Goal: Task Accomplishment & Management: Use online tool/utility

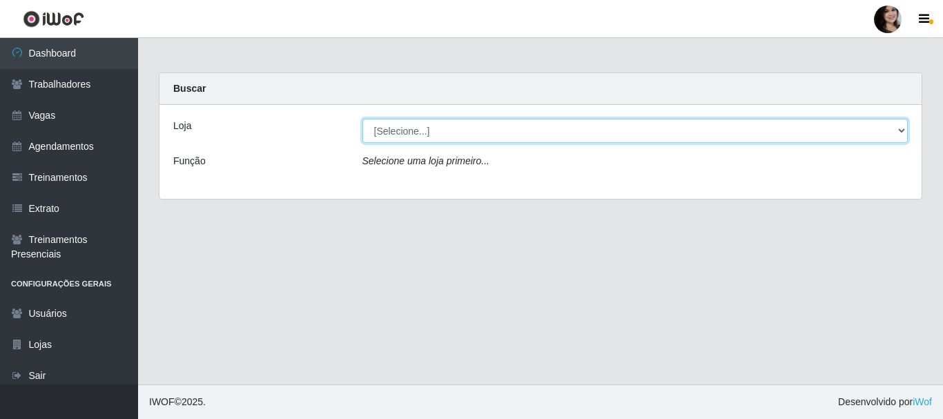
drag, startPoint x: 900, startPoint y: 129, endPoint x: 892, endPoint y: 135, distance: 9.8
click at [900, 129] on select "[Selecione...] SuperFácil Atacado - [PERSON_NAME]" at bounding box center [635, 131] width 546 height 24
select select "399"
click at [362, 119] on select "[Selecione...] SuperFácil Atacado - [PERSON_NAME]" at bounding box center [635, 131] width 546 height 24
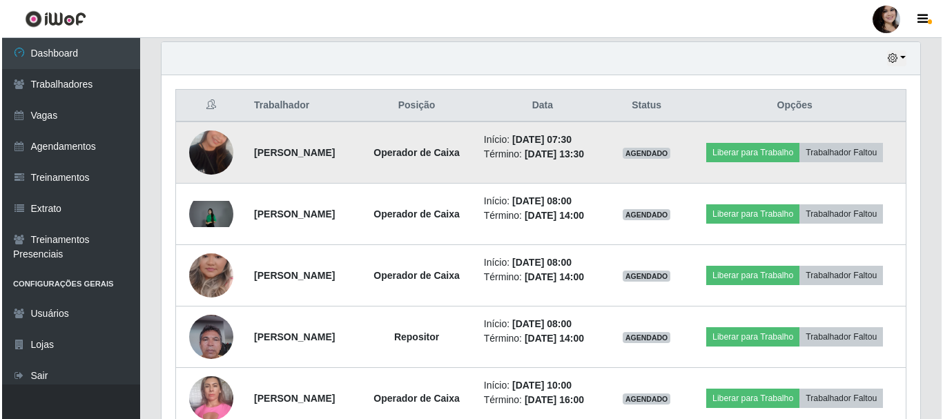
scroll to position [552, 0]
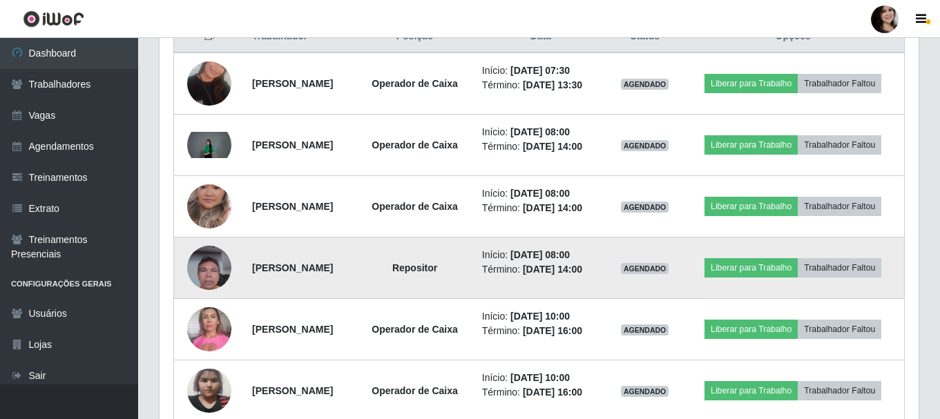
click at [200, 233] on img at bounding box center [209, 267] width 44 height 59
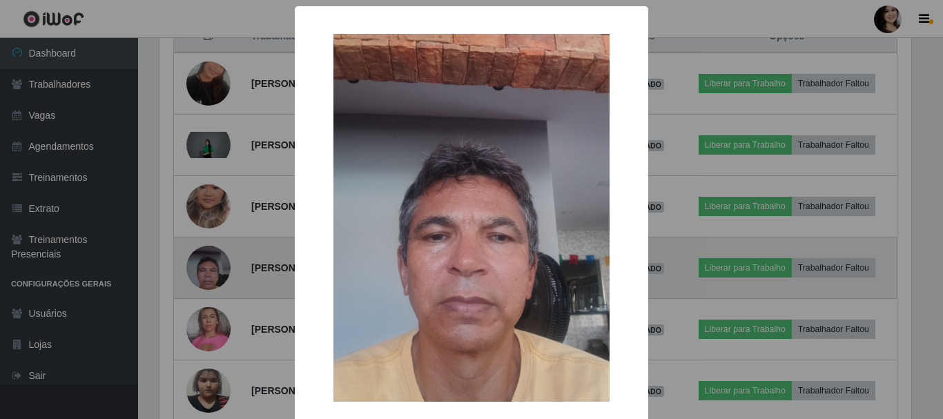
click at [200, 233] on div "× OK Cancel" at bounding box center [471, 209] width 943 height 419
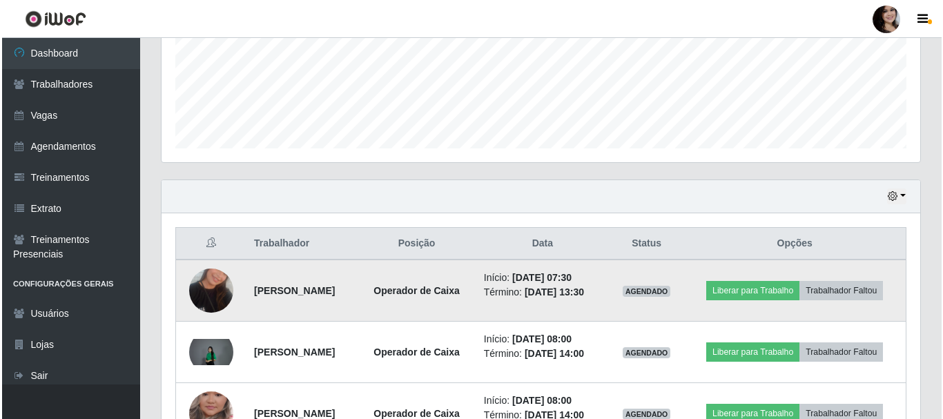
scroll to position [414, 0]
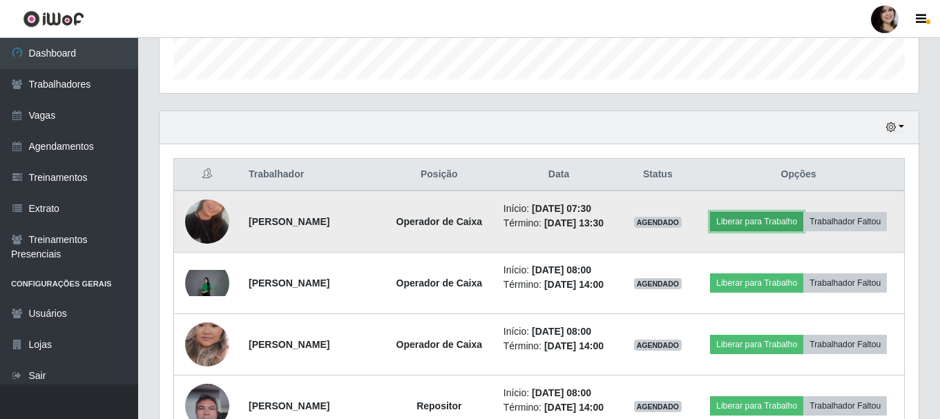
click at [779, 222] on button "Liberar para Trabalho" at bounding box center [756, 221] width 93 height 19
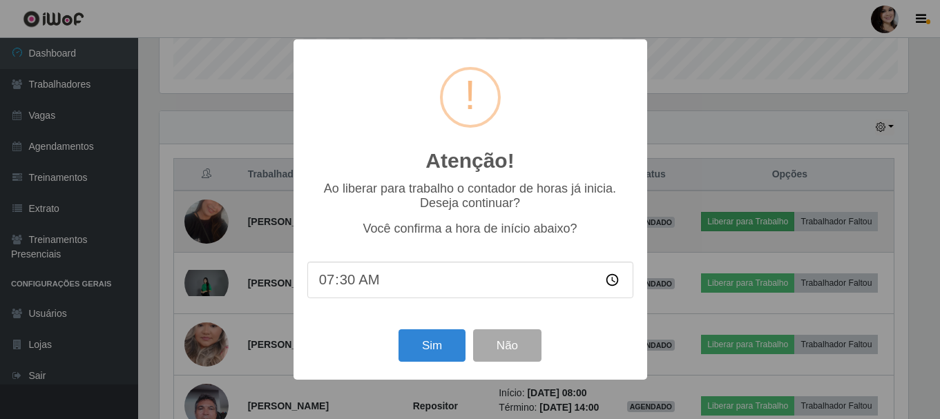
scroll to position [287, 752]
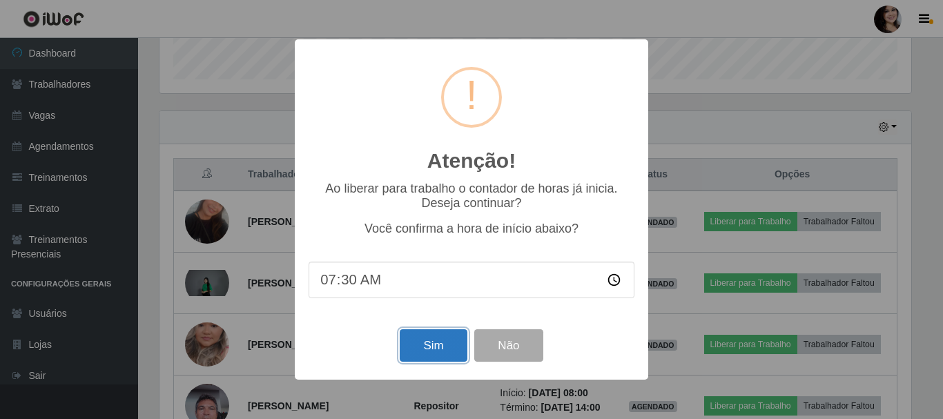
click at [439, 233] on button "Sim" at bounding box center [433, 345] width 67 height 32
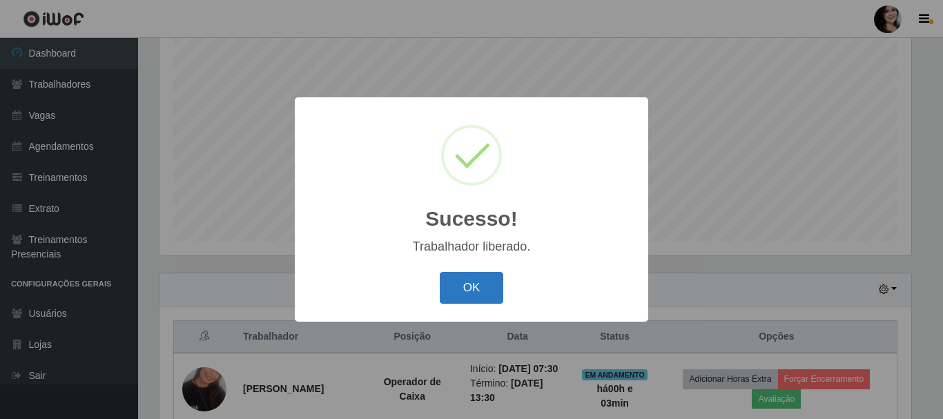
click at [447, 233] on button "OK" at bounding box center [472, 288] width 64 height 32
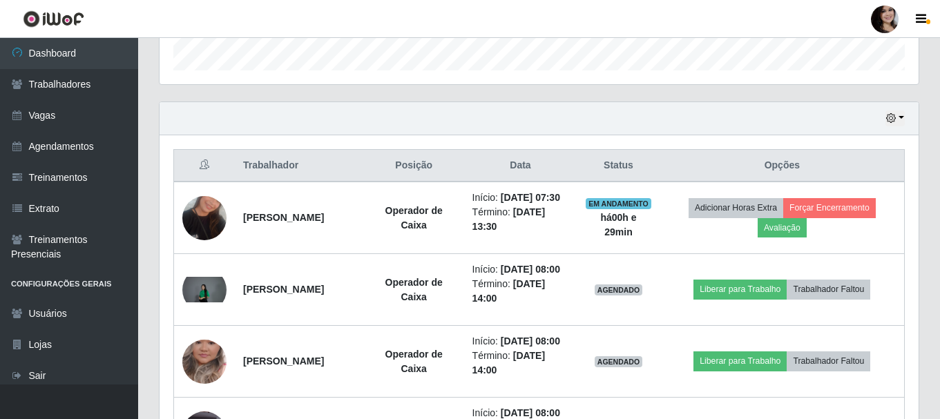
scroll to position [390, 0]
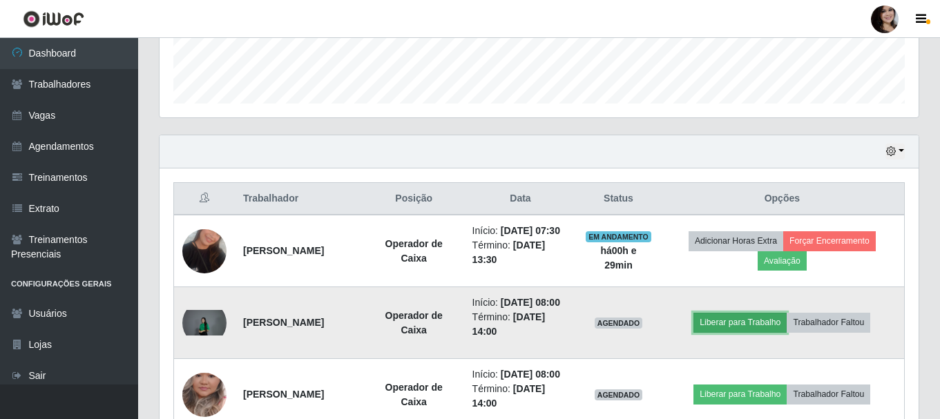
click at [737, 233] on button "Liberar para Trabalho" at bounding box center [739, 322] width 93 height 19
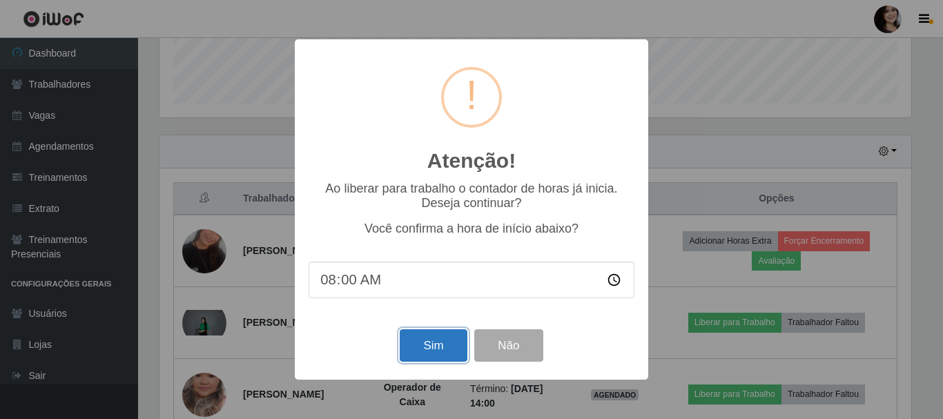
click at [423, 233] on button "Sim" at bounding box center [433, 345] width 67 height 32
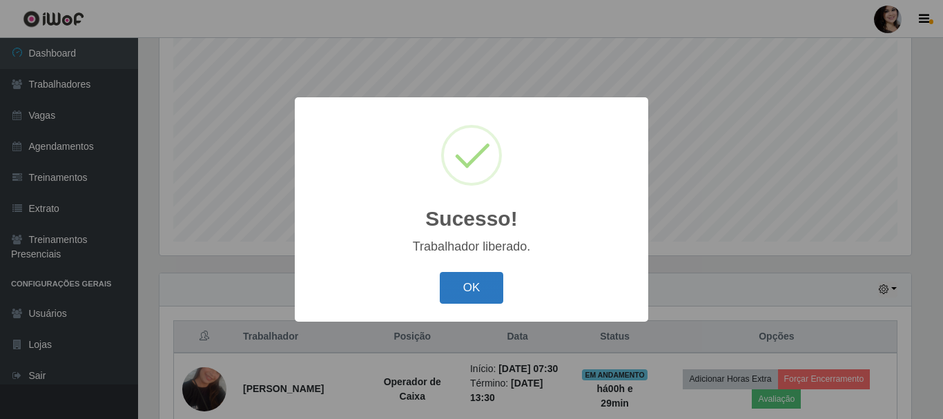
click at [447, 233] on button "OK" at bounding box center [472, 288] width 64 height 32
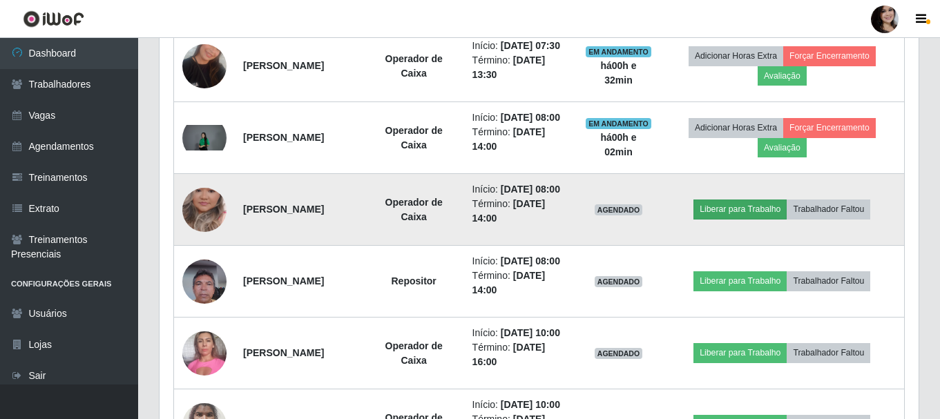
scroll to position [597, 0]
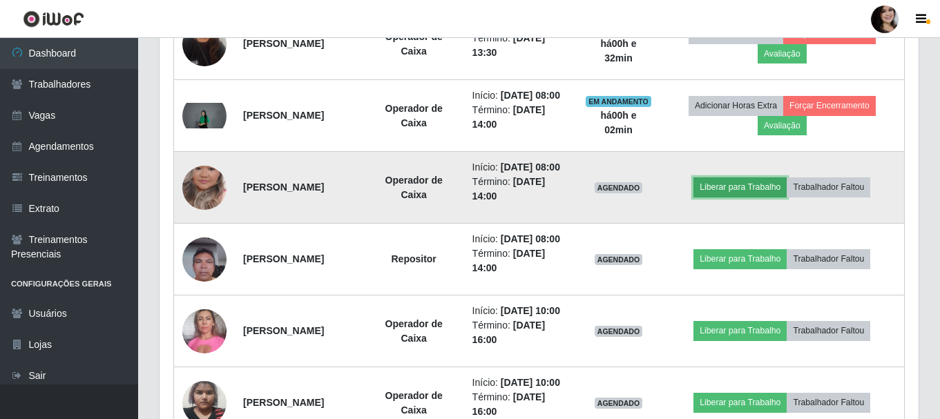
click at [719, 197] on button "Liberar para Trabalho" at bounding box center [739, 186] width 93 height 19
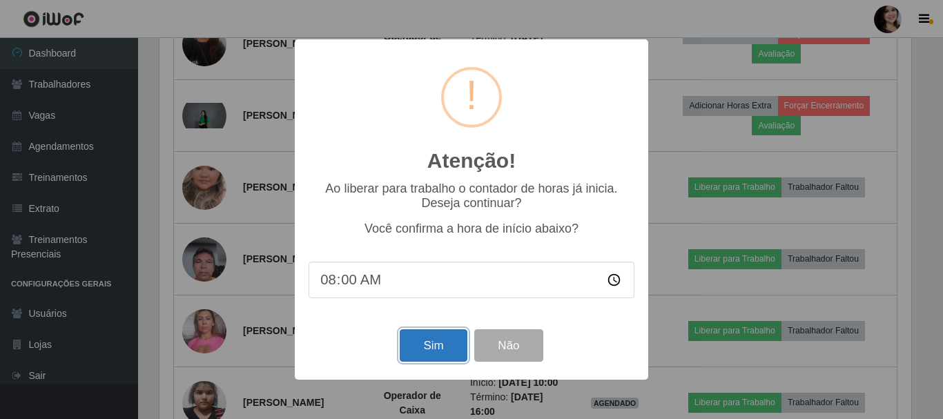
click at [450, 233] on button "Sim" at bounding box center [433, 345] width 67 height 32
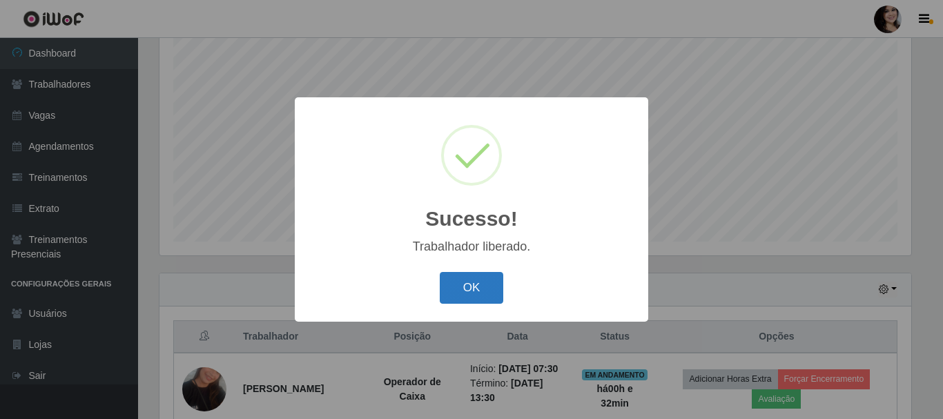
click at [477, 233] on button "OK" at bounding box center [472, 288] width 64 height 32
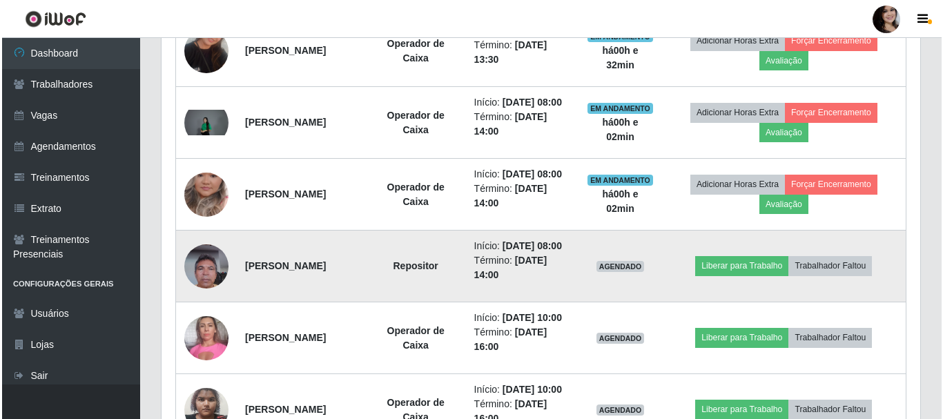
scroll to position [597, 0]
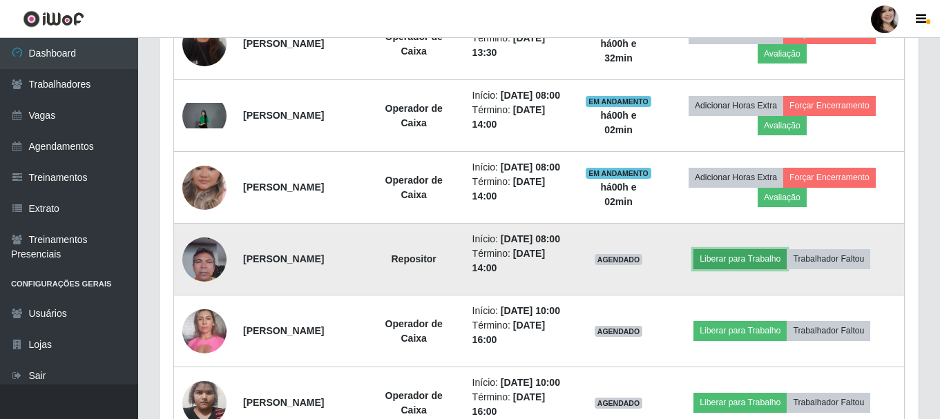
click at [744, 233] on button "Liberar para Trabalho" at bounding box center [739, 258] width 93 height 19
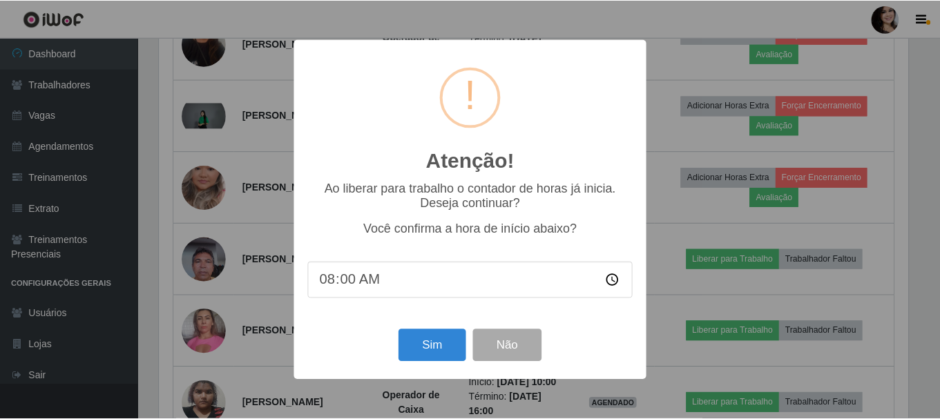
scroll to position [287, 752]
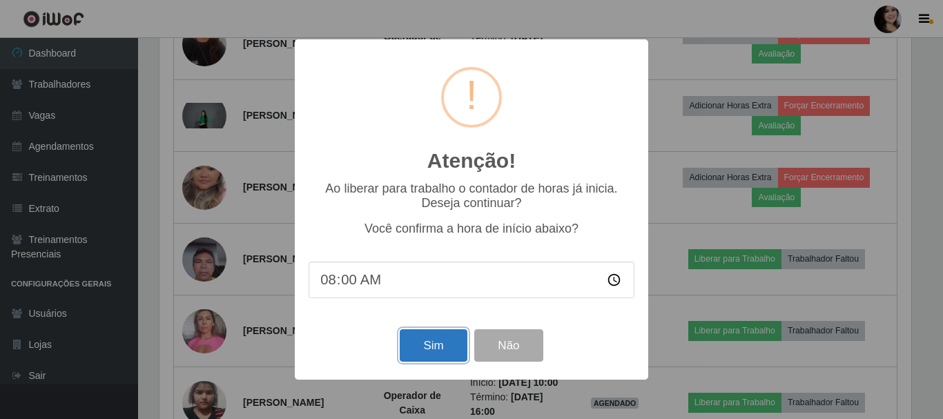
click at [436, 233] on button "Sim" at bounding box center [433, 345] width 67 height 32
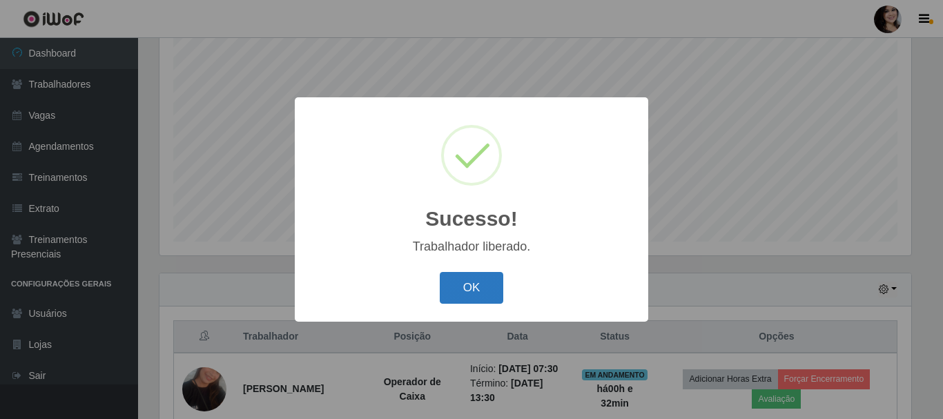
click at [456, 233] on button "OK" at bounding box center [472, 288] width 64 height 32
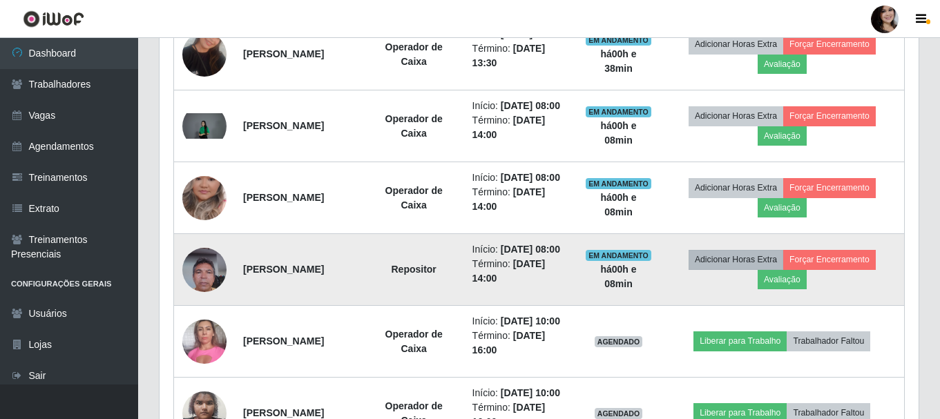
scroll to position [666, 0]
